Goal: Use online tool/utility

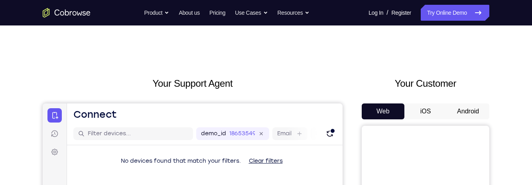
click at [469, 110] on button "Android" at bounding box center [468, 112] width 43 height 16
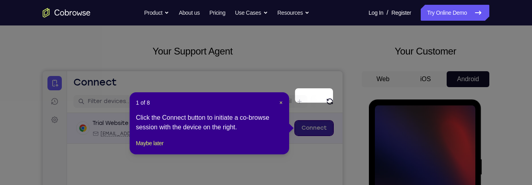
scroll to position [65, 0]
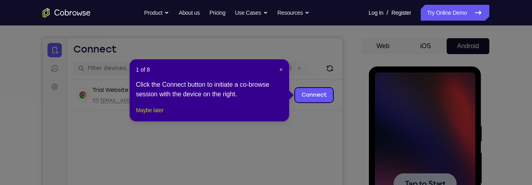
click at [160, 115] on button "Maybe later" at bounding box center [150, 111] width 28 height 10
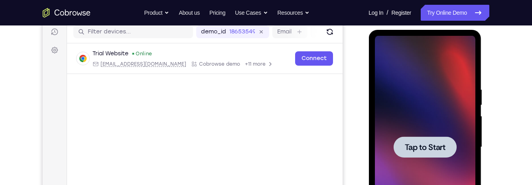
scroll to position [103, 0]
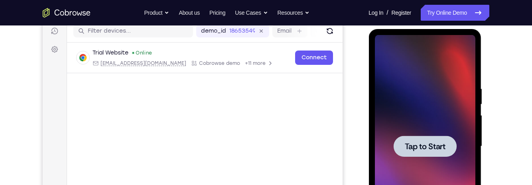
click at [402, 140] on div at bounding box center [424, 146] width 63 height 21
click at [446, 152] on div at bounding box center [424, 146] width 63 height 21
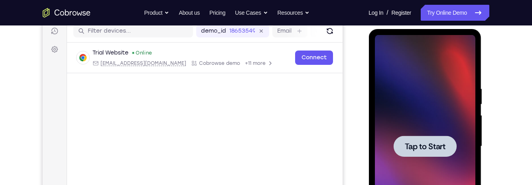
click at [446, 152] on div at bounding box center [424, 146] width 63 height 21
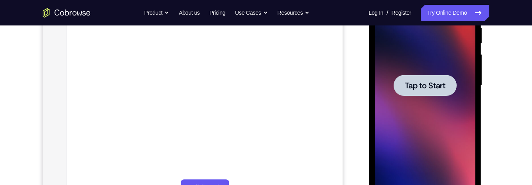
scroll to position [166, 0]
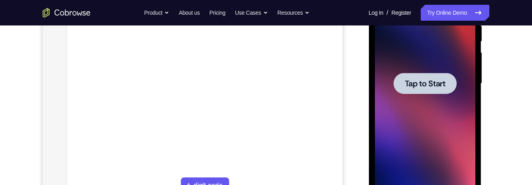
click at [434, 91] on div at bounding box center [424, 83] width 63 height 21
click at [418, 88] on span "Tap to Start" at bounding box center [424, 84] width 41 height 8
click at [424, 80] on span "Tap to Start" at bounding box center [424, 84] width 41 height 8
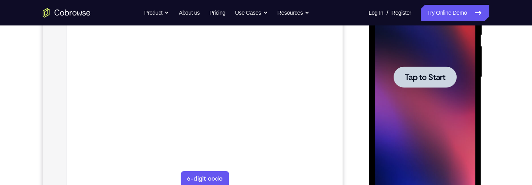
scroll to position [171, 0]
click at [439, 78] on span "Tap to Start" at bounding box center [424, 78] width 41 height 8
click at [437, 82] on span "Tap to Start" at bounding box center [424, 78] width 41 height 8
click at [440, 74] on span "Tap to Start" at bounding box center [424, 78] width 41 height 8
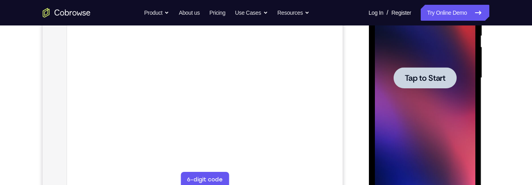
click at [440, 74] on span "Tap to Start" at bounding box center [424, 78] width 41 height 8
click at [441, 75] on span "Tap to Start" at bounding box center [424, 78] width 41 height 8
click at [442, 77] on span "Tap to Start" at bounding box center [424, 78] width 41 height 8
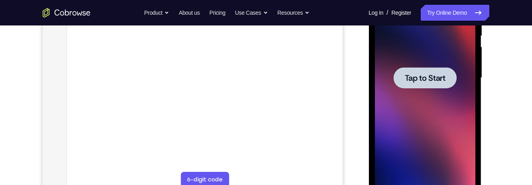
click at [424, 71] on div at bounding box center [424, 77] width 63 height 21
click at [427, 86] on div at bounding box center [424, 77] width 63 height 21
click at [446, 78] on div at bounding box center [424, 77] width 63 height 21
